Goal: Navigation & Orientation: Find specific page/section

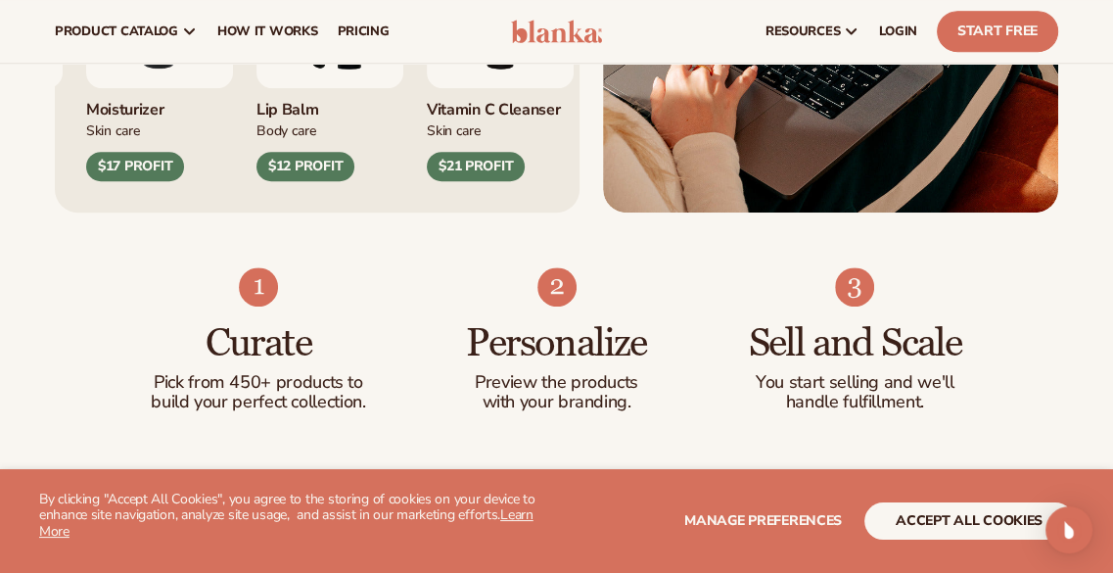
scroll to position [893, 0]
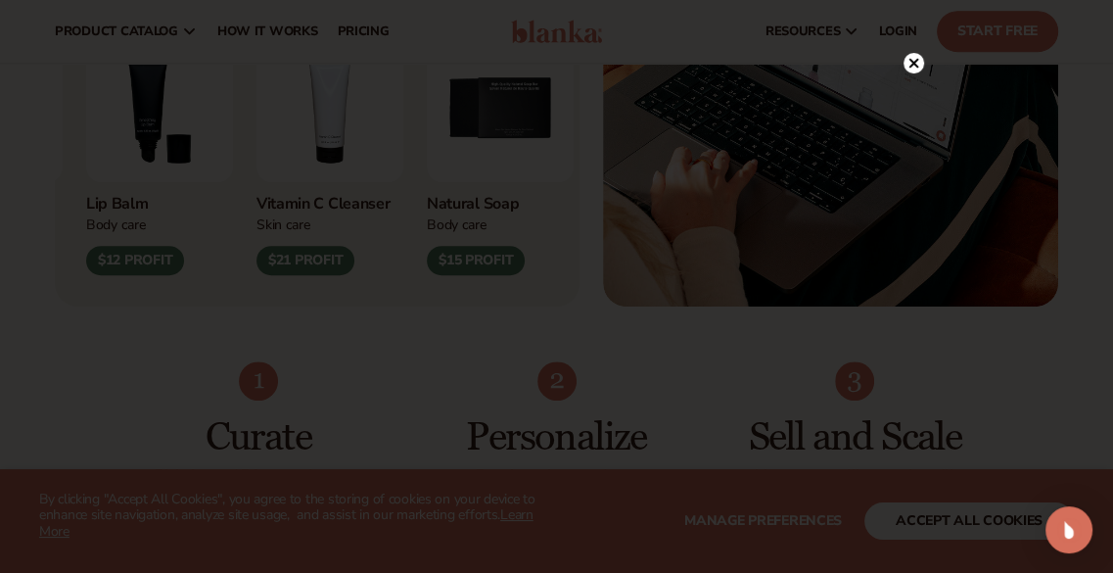
click at [910, 67] on icon at bounding box center [914, 64] width 10 height 10
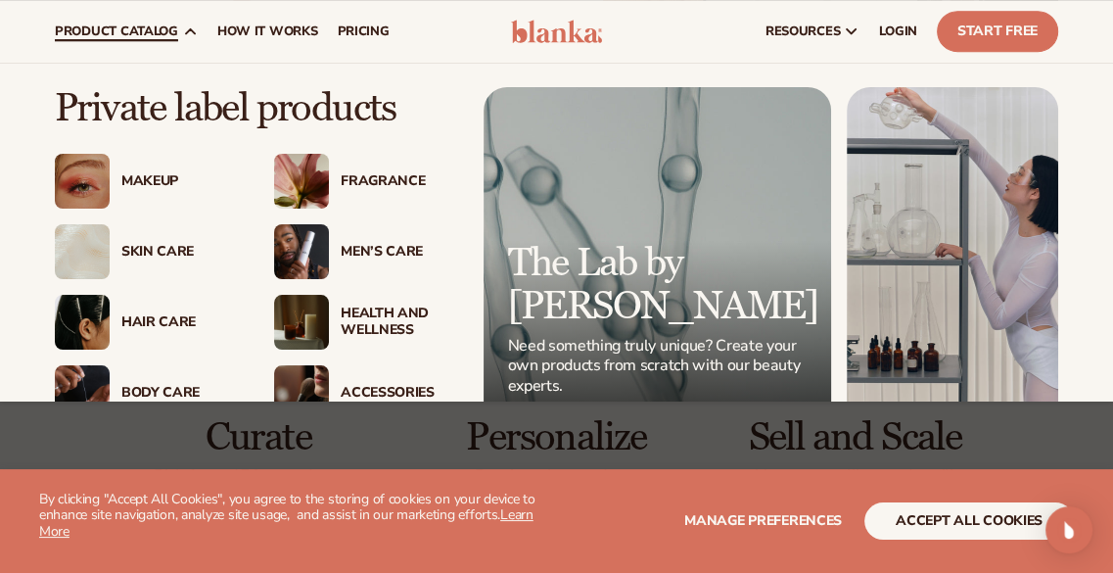
click at [165, 163] on div "Makeup" at bounding box center [145, 181] width 180 height 55
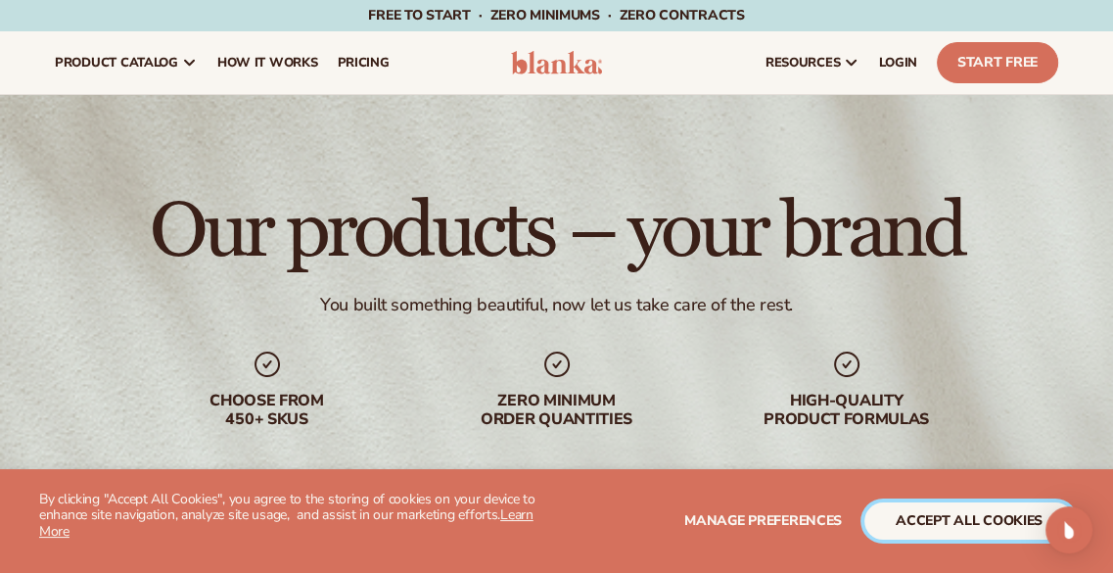
click at [885, 536] on button "accept all cookies" at bounding box center [970, 520] width 210 height 37
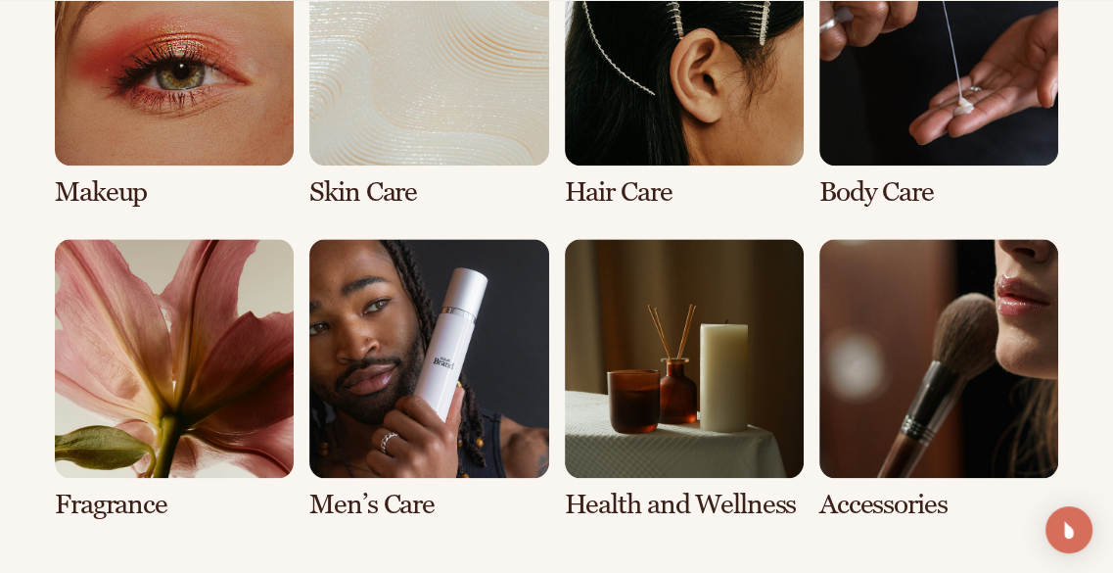
scroll to position [1554, 0]
